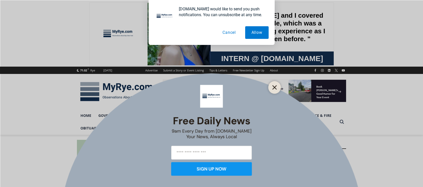
click at [275, 86] on icon "Close" at bounding box center [275, 87] width 5 height 5
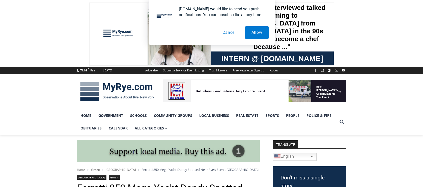
click at [232, 34] on button "Cancel" at bounding box center [229, 32] width 26 height 13
